Goal: Task Accomplishment & Management: Manage account settings

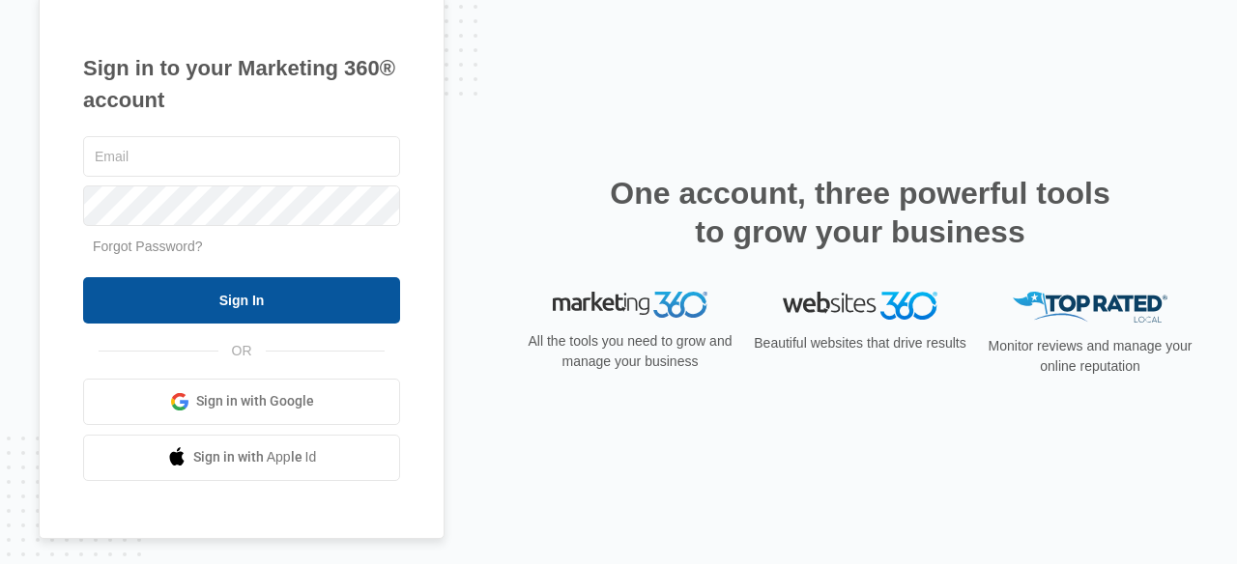
type input "[EMAIL_ADDRESS][DOMAIN_NAME]"
click at [309, 314] on input "Sign In" at bounding box center [241, 300] width 317 height 46
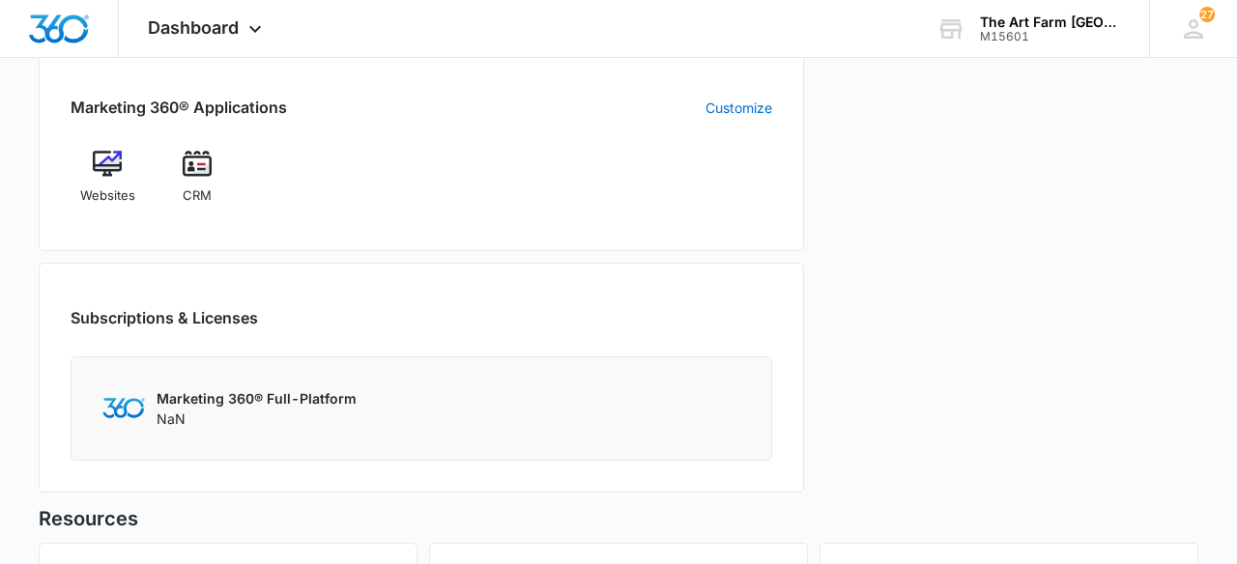
scroll to position [760, 0]
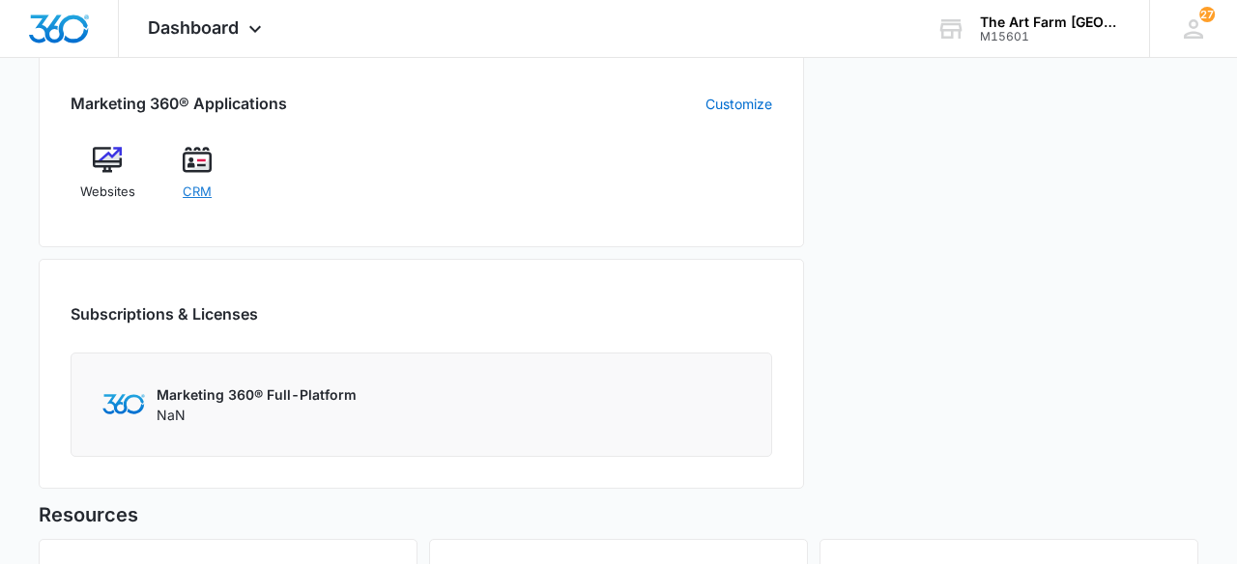
click at [202, 192] on span "CRM" at bounding box center [197, 192] width 29 height 19
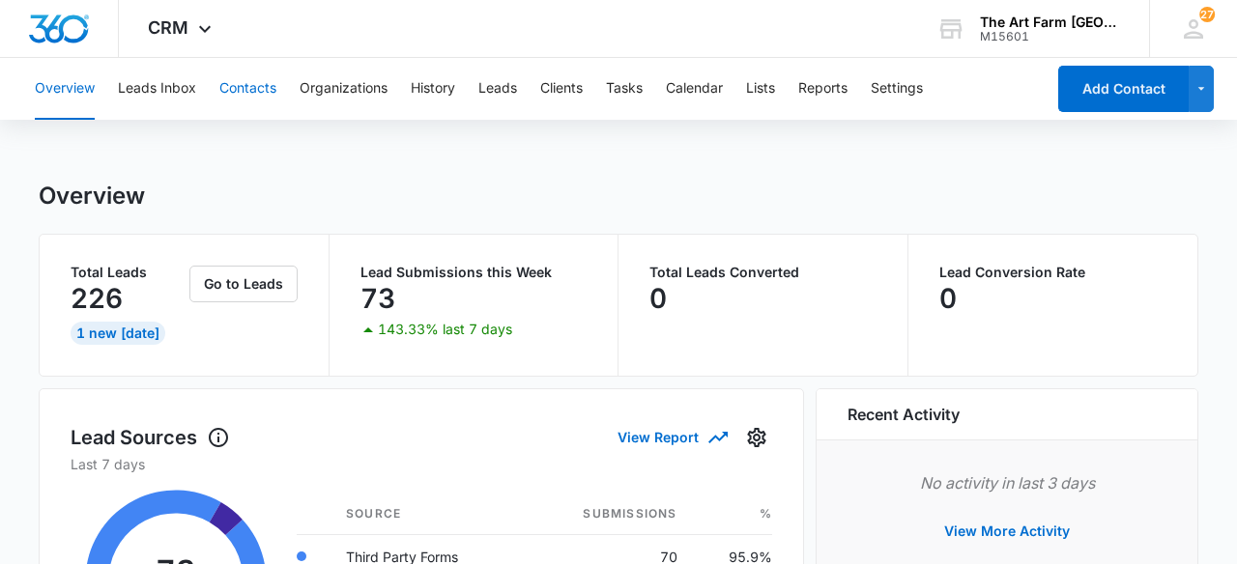
click at [252, 89] on button "Contacts" at bounding box center [247, 89] width 57 height 62
